Goal: Task Accomplishment & Management: Use online tool/utility

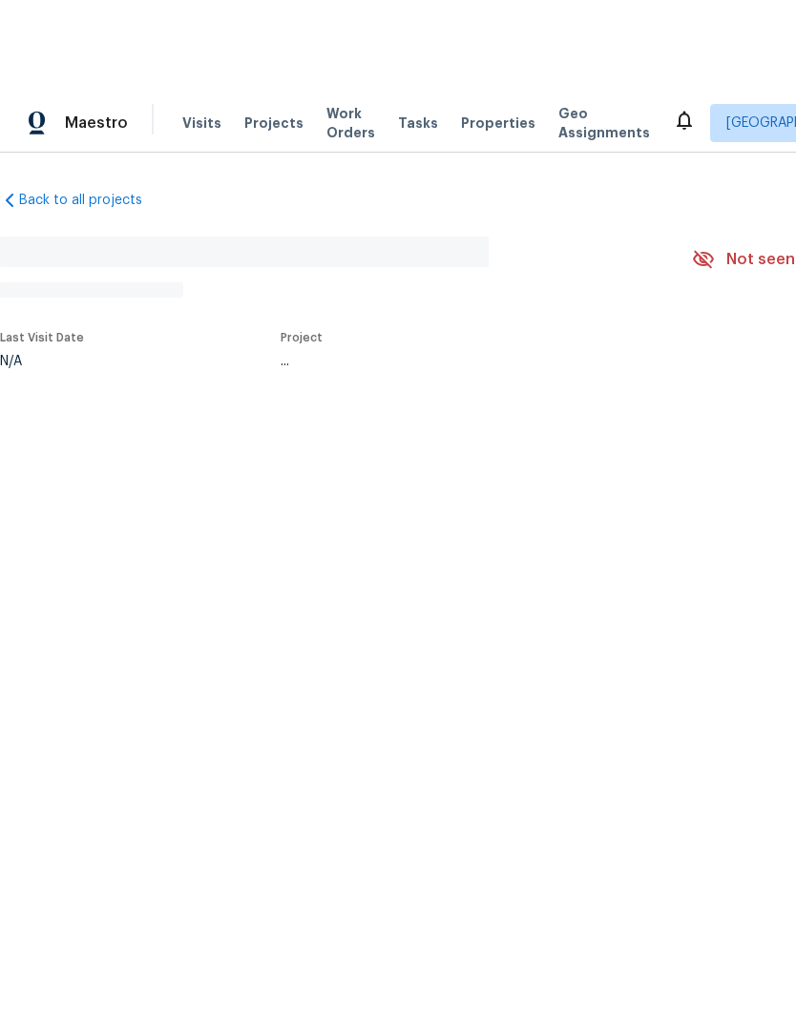
scroll to position [-49, 0]
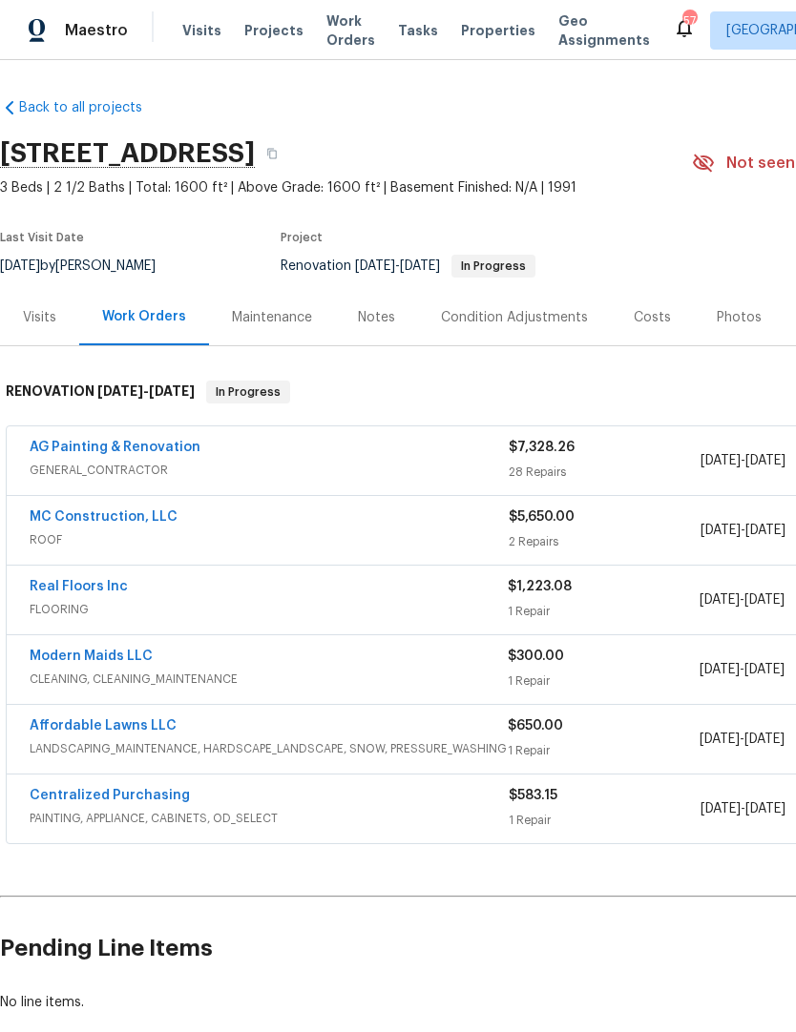
click at [136, 450] on link "AG Painting & Renovation" at bounding box center [115, 447] width 171 height 13
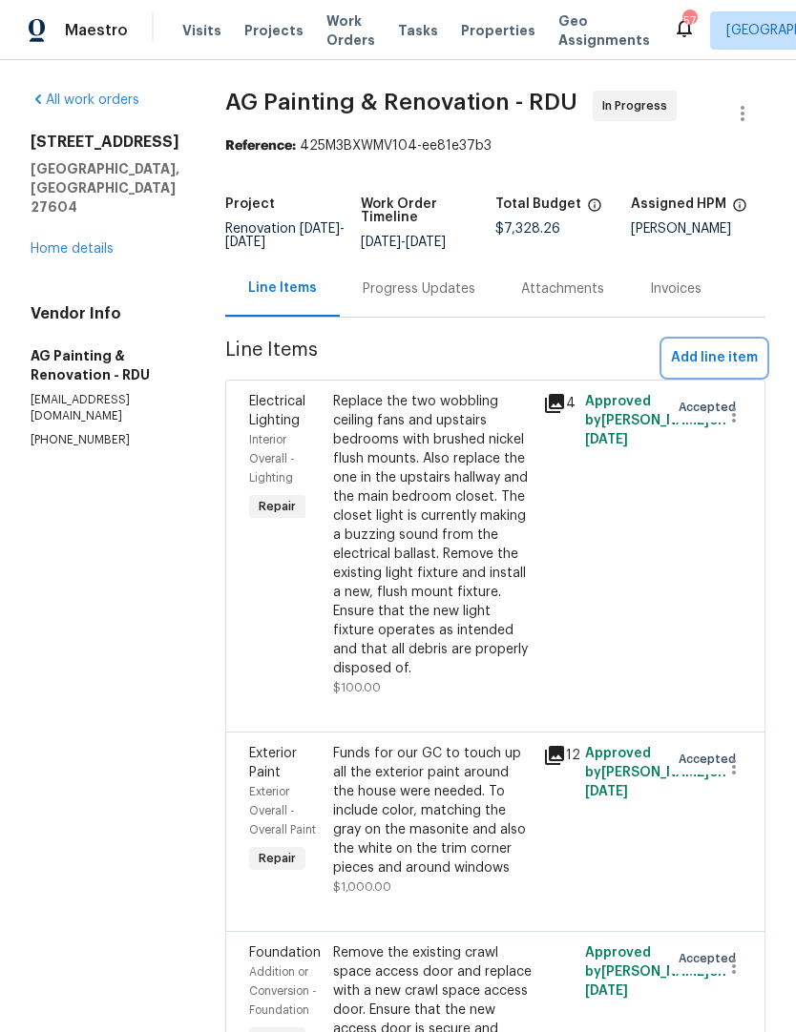
click at [716, 370] on span "Add line item" at bounding box center [714, 358] width 87 height 24
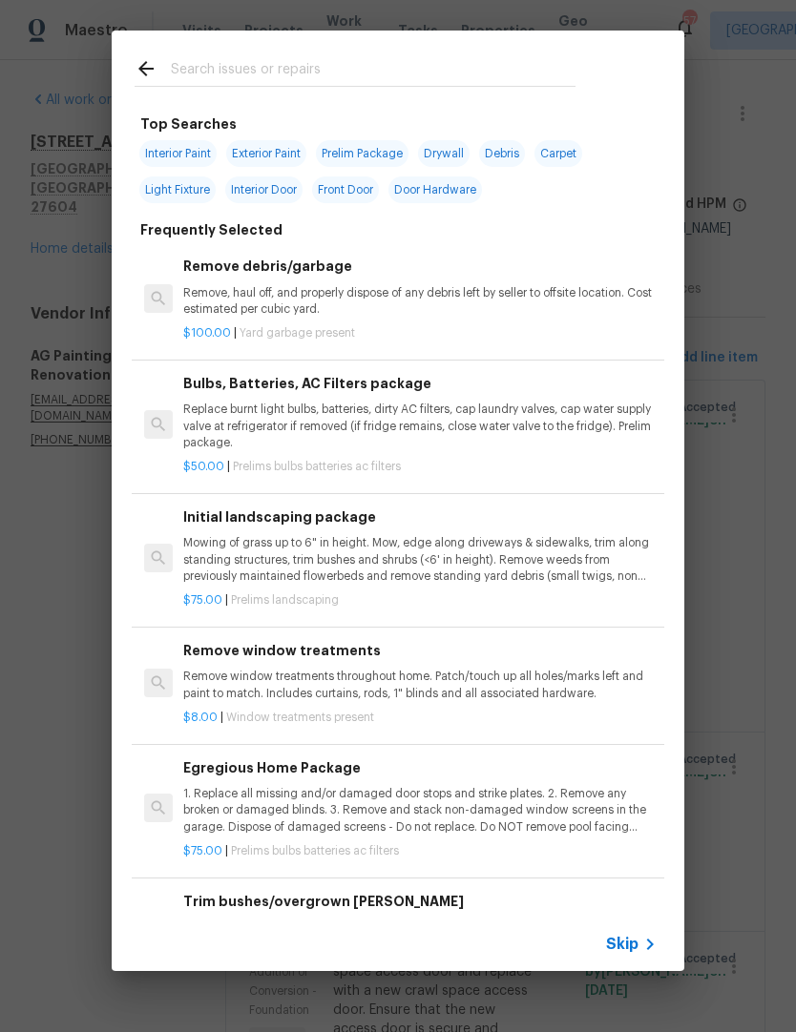
click at [322, 74] on input "text" at bounding box center [373, 71] width 405 height 29
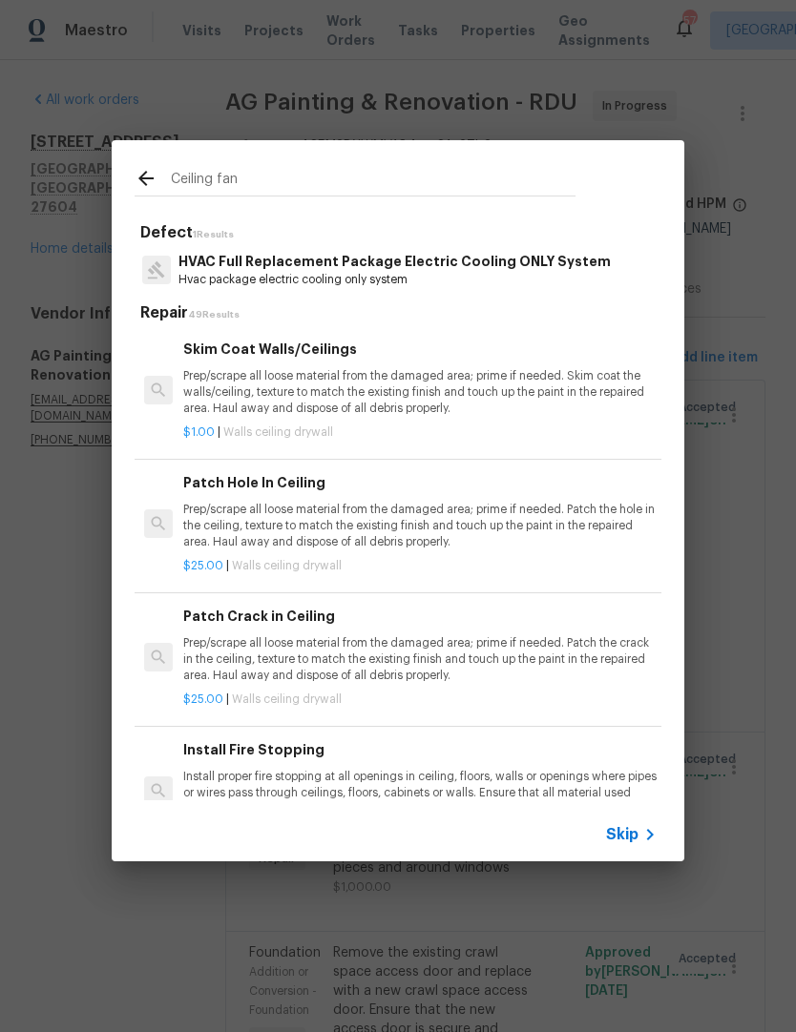
type input "Ceiling fans"
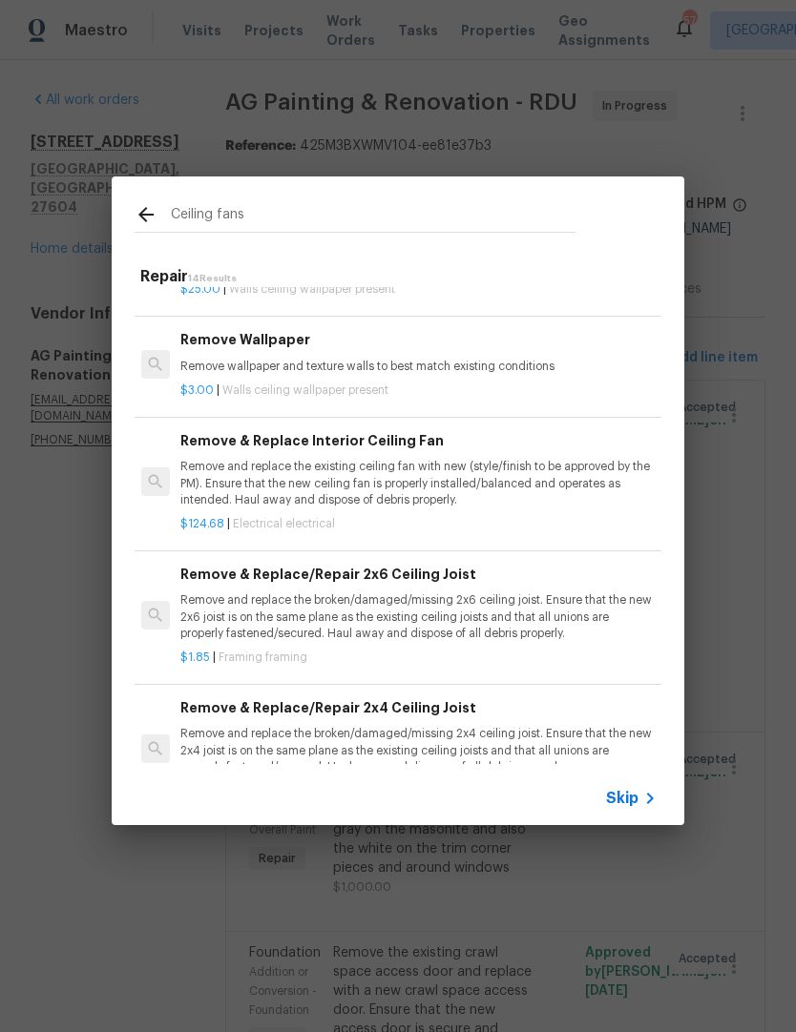
scroll to position [660, 3]
click at [545, 486] on p "Remove and replace the existing ceiling fan with new (style/finish to be approv…" at bounding box center [416, 483] width 473 height 49
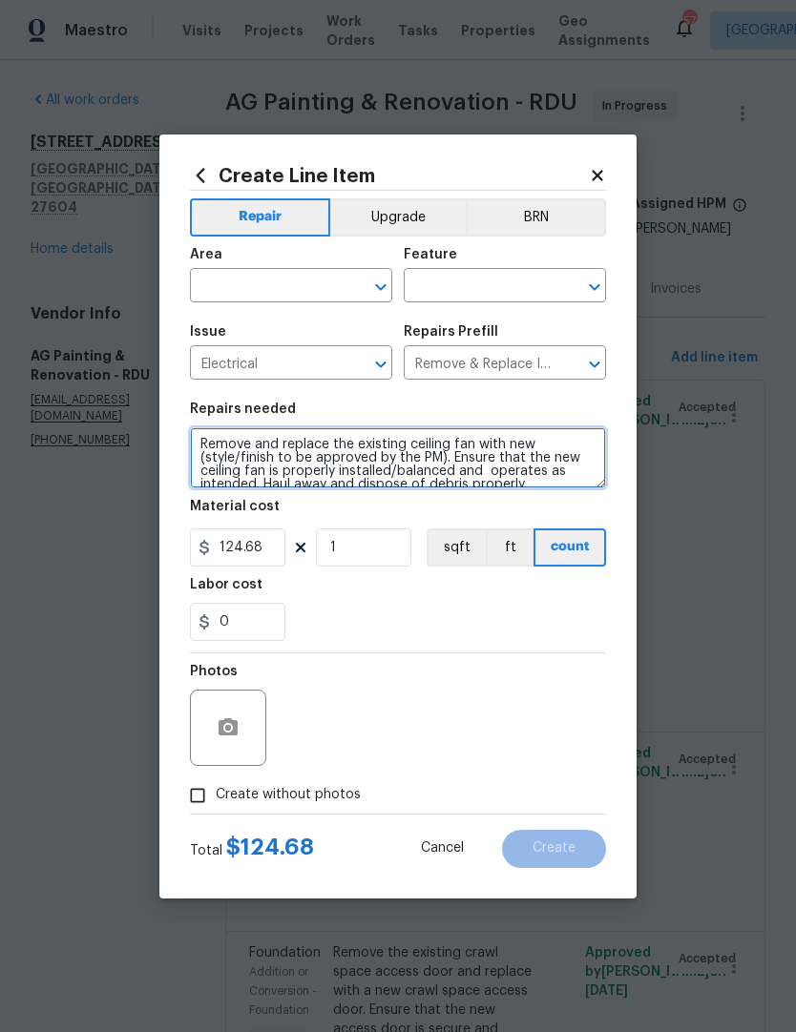
click at [497, 466] on textarea "Remove and replace the existing ceiling fan with new (style/finish to be approv…" at bounding box center [398, 457] width 416 height 61
click at [276, 288] on input "text" at bounding box center [264, 288] width 149 height 30
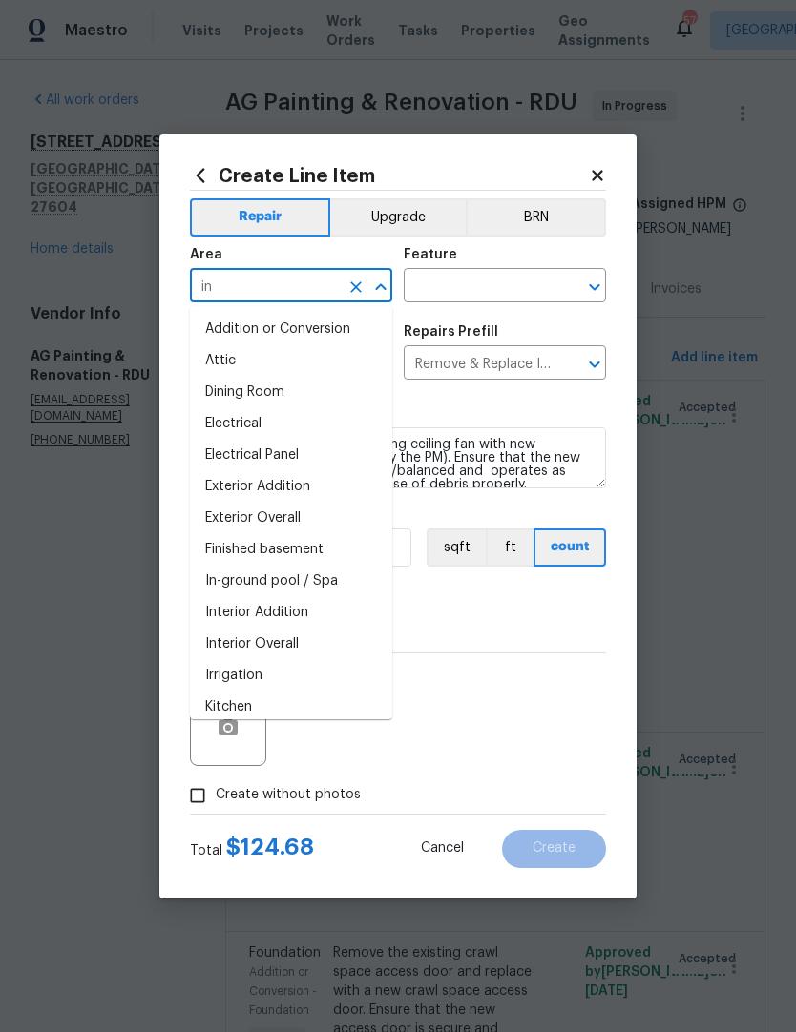
type input "i"
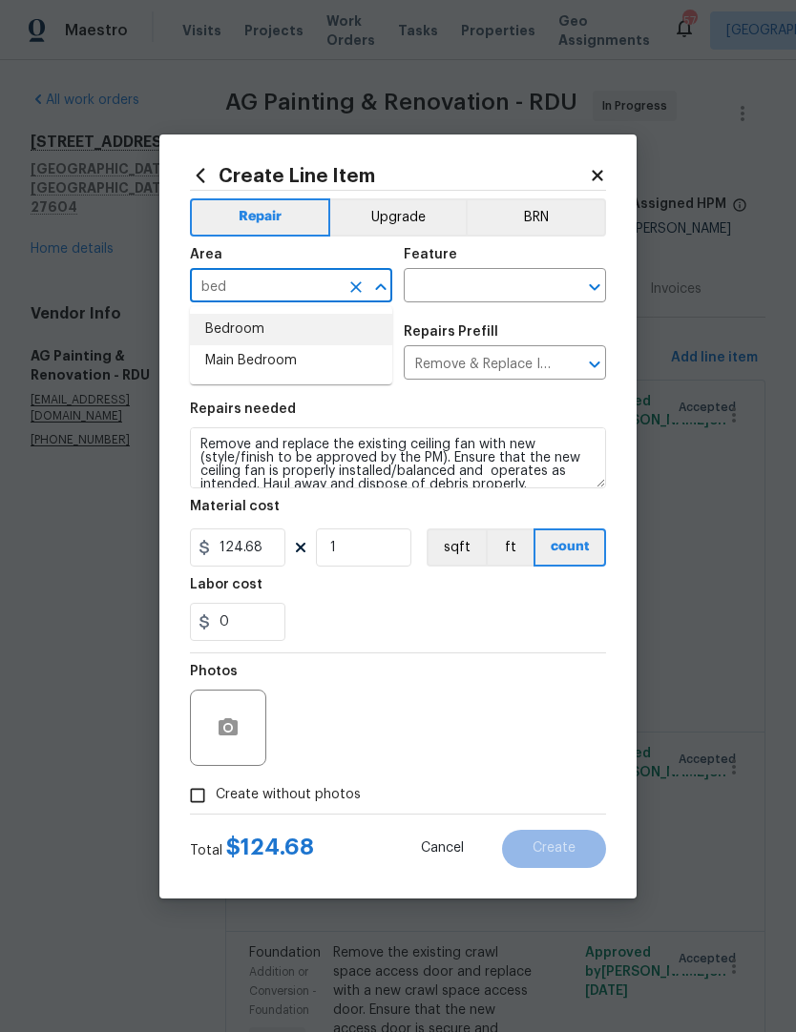
click at [242, 335] on li "Bedroom" at bounding box center [291, 329] width 202 height 31
type input "Bedroom"
click at [467, 280] on input "text" at bounding box center [478, 288] width 149 height 30
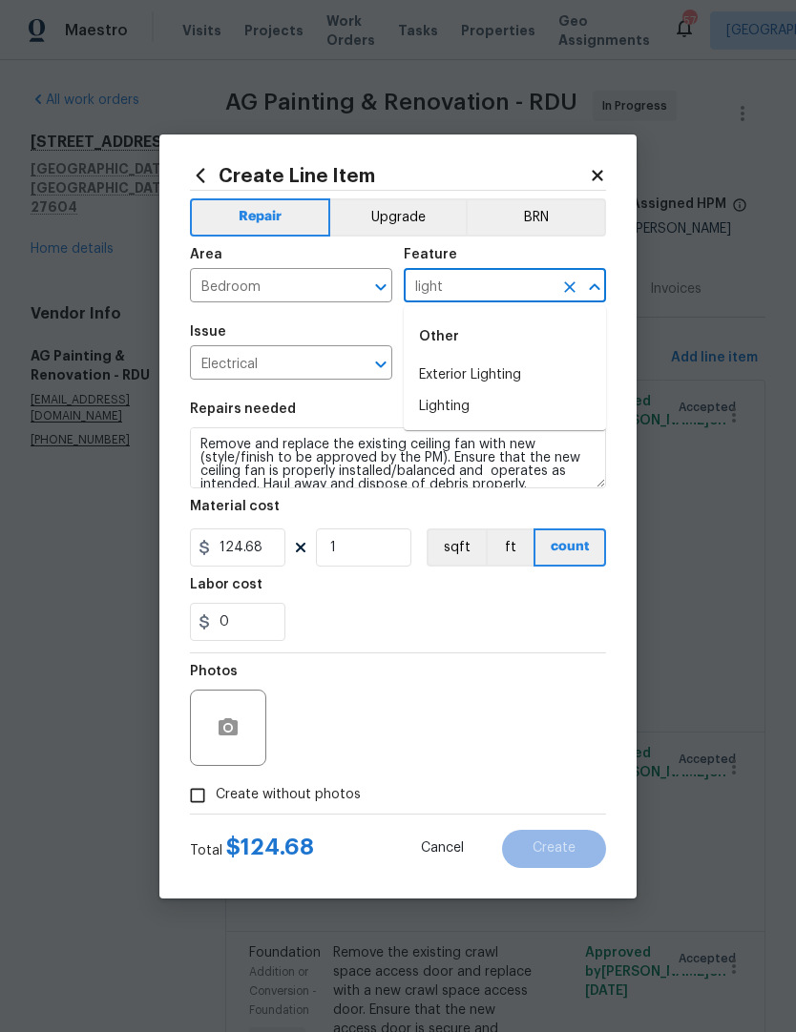
click at [457, 402] on li "Lighting" at bounding box center [505, 406] width 202 height 31
type input "Lighting"
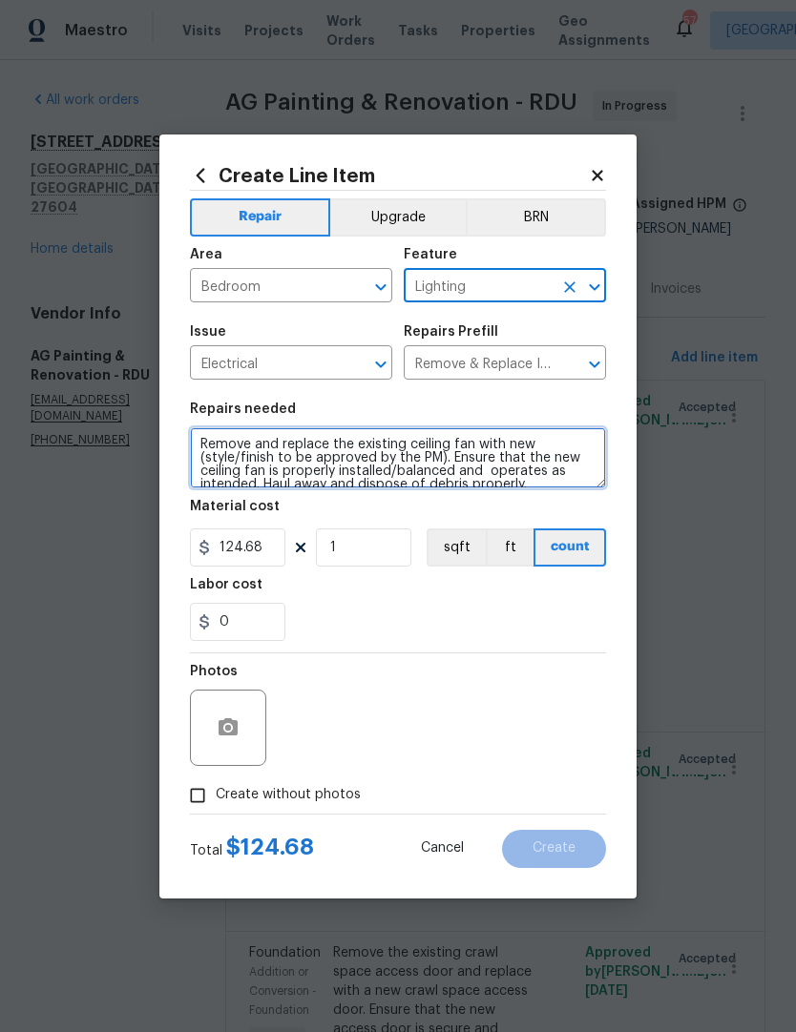
click at [199, 435] on textarea "Remove and replace the existing ceiling fan with new (style/finish to be approv…" at bounding box center [398, 457] width 416 height 61
click at [220, 438] on textarea "Remove and replace the existing ceiling fan with new (style/finish to be approv…" at bounding box center [398, 457] width 416 height 61
type textarea "Remove and replace the existing ceiling fan with new (style/finish to be approv…"
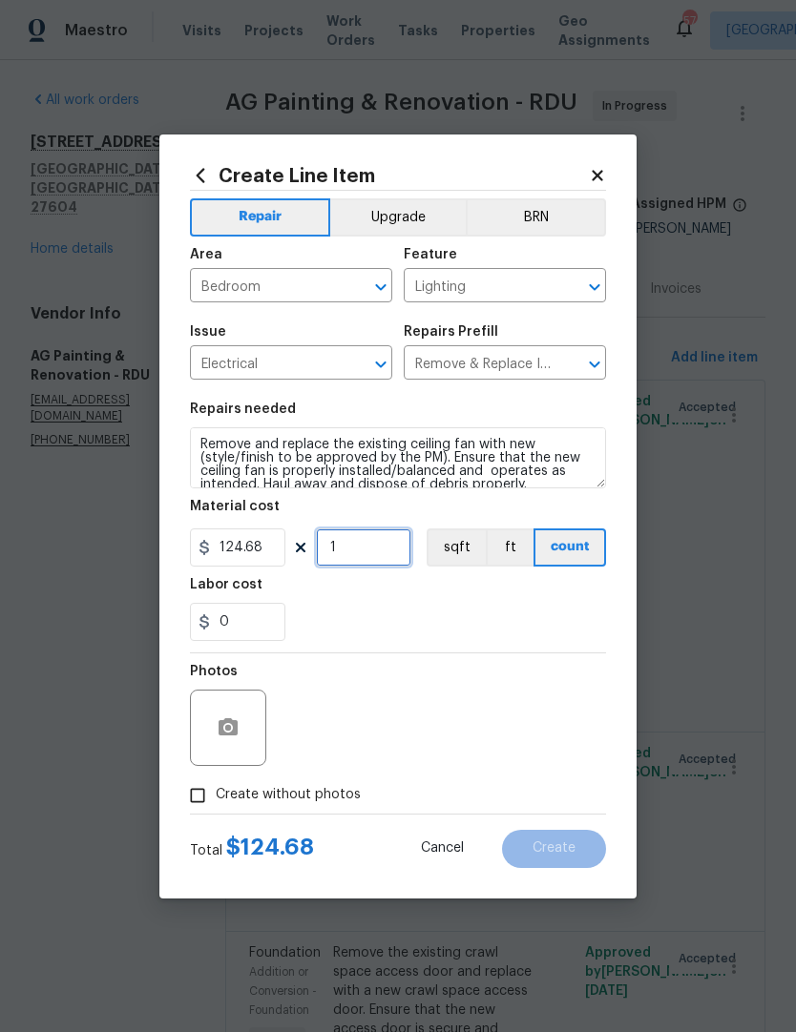
click at [362, 549] on input "1" at bounding box center [363, 548] width 95 height 38
type input "2"
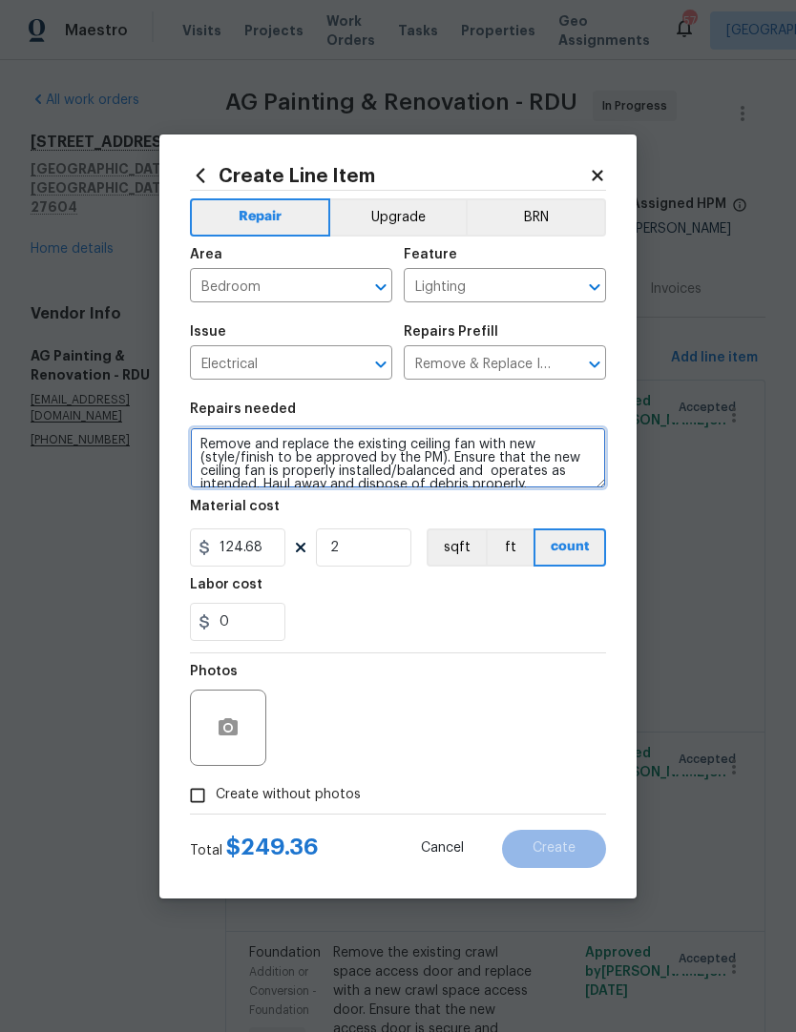
click at [377, 445] on textarea "Remove and replace the existing ceiling fan with new (style/finish to be approv…" at bounding box center [398, 457] width 416 height 61
click at [533, 605] on div "0" at bounding box center [398, 622] width 416 height 38
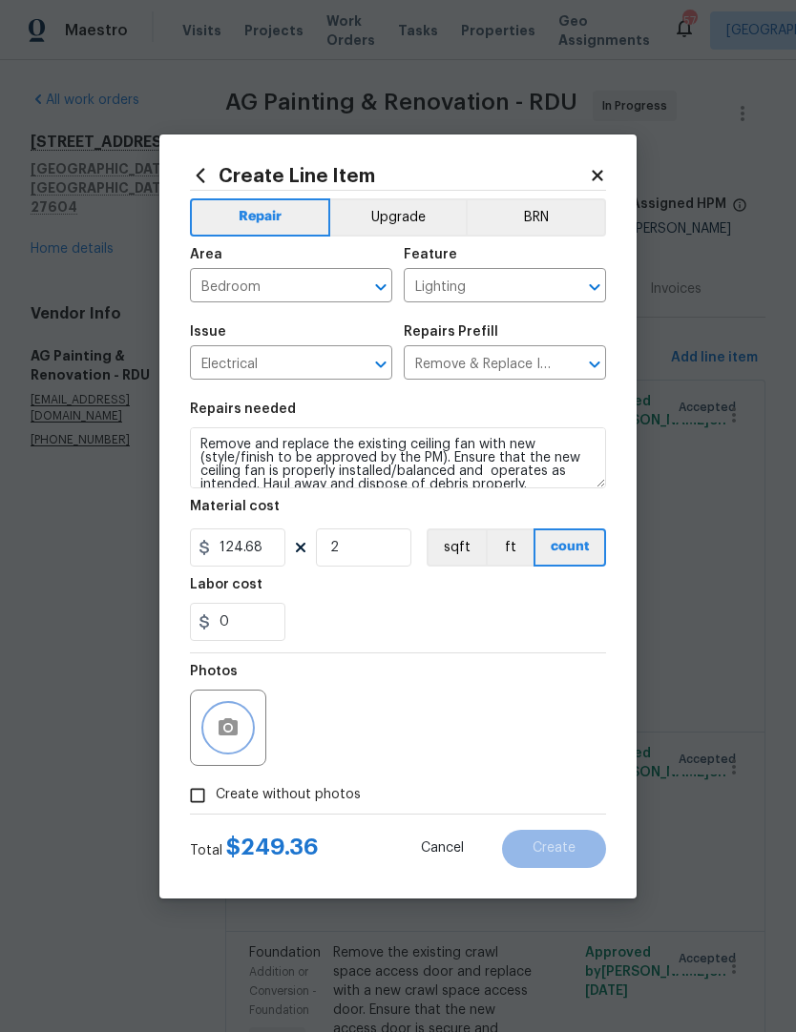
click at [240, 734] on button "button" at bounding box center [228, 728] width 46 height 46
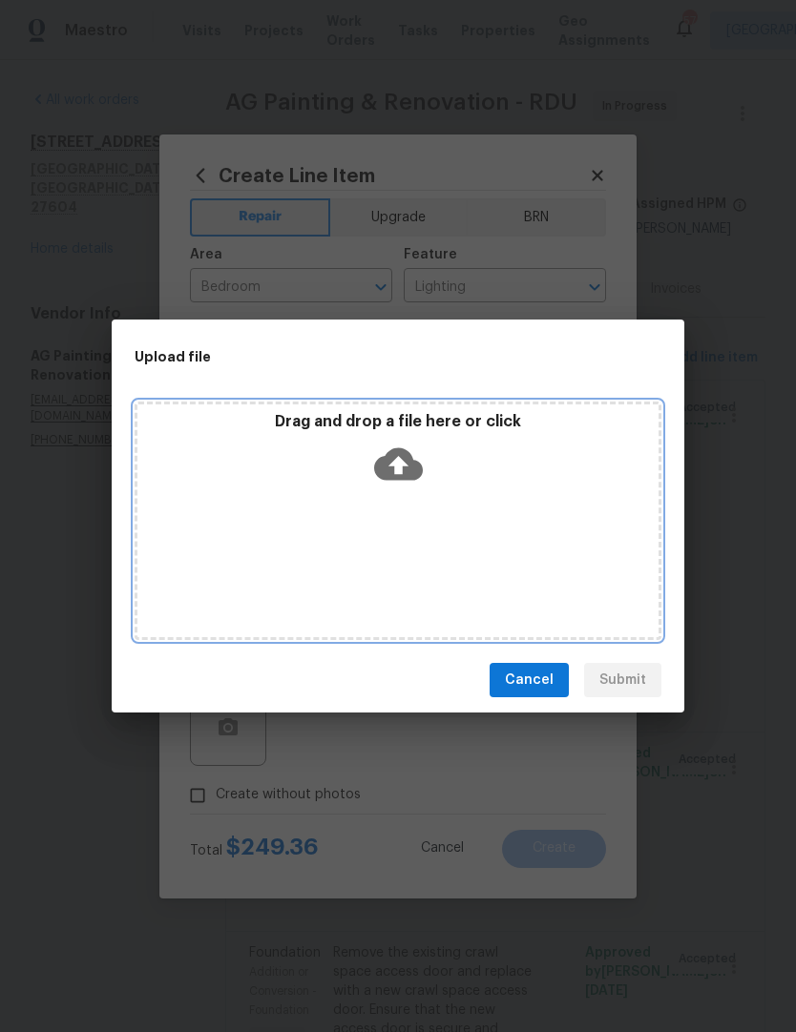
click at [443, 456] on div "Drag and drop a file here or click" at bounding box center [397, 453] width 521 height 82
